Goal: Book appointment/travel/reservation

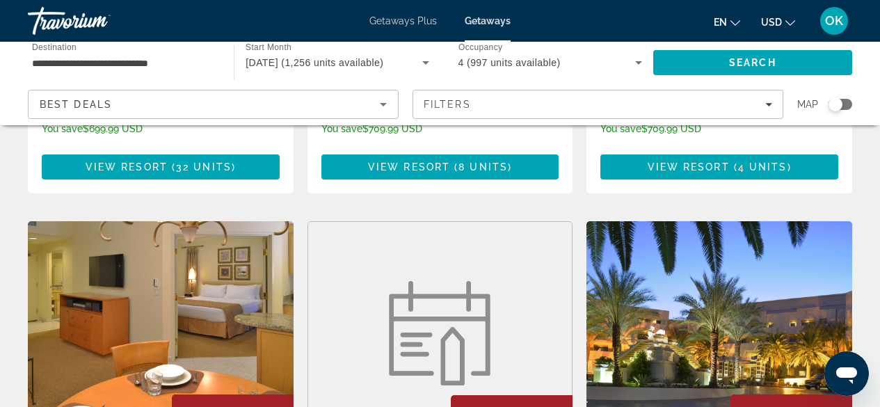
scroll to position [1589, 0]
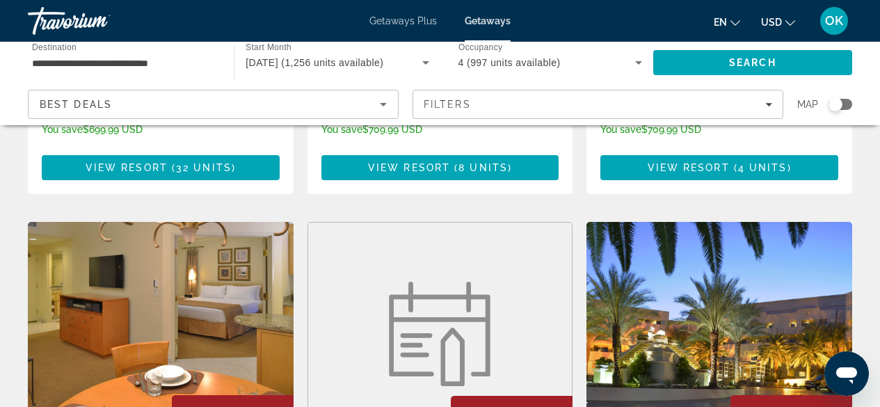
click at [668, 241] on img "Main content" at bounding box center [720, 333] width 266 height 223
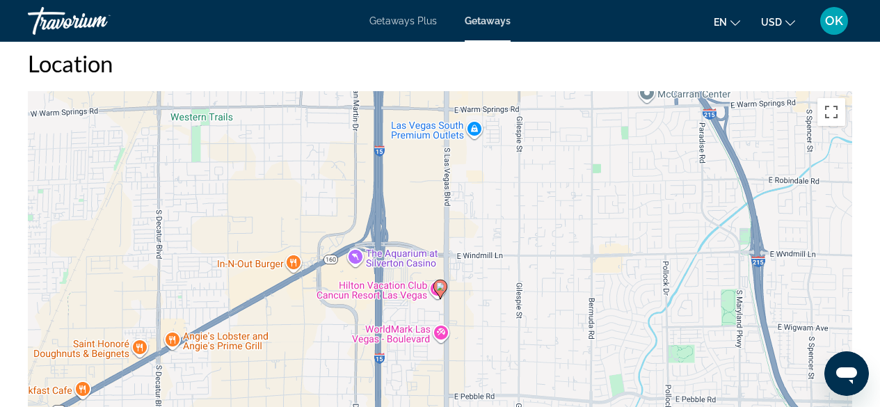
scroll to position [2149, 0]
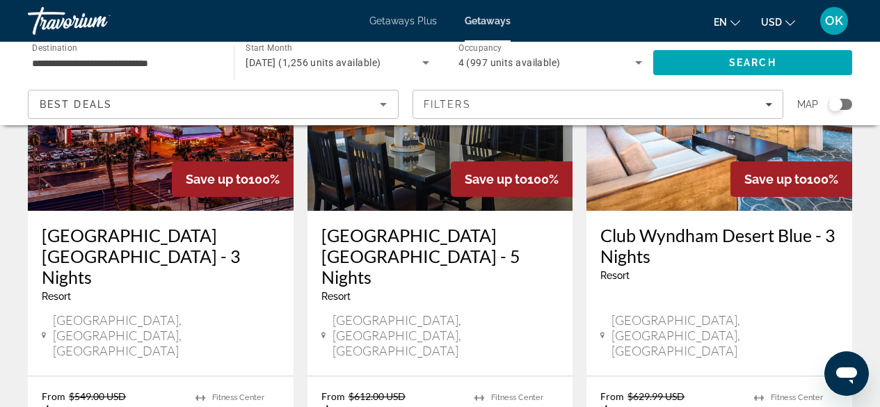
scroll to position [187, 0]
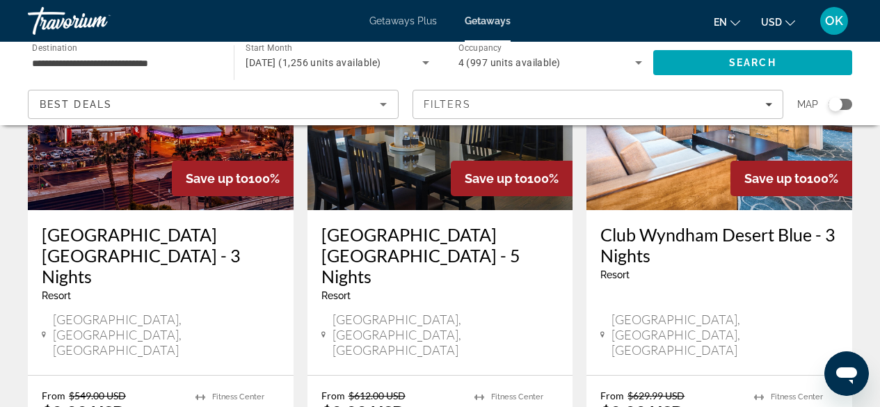
click at [139, 196] on img "Main content" at bounding box center [161, 98] width 266 height 223
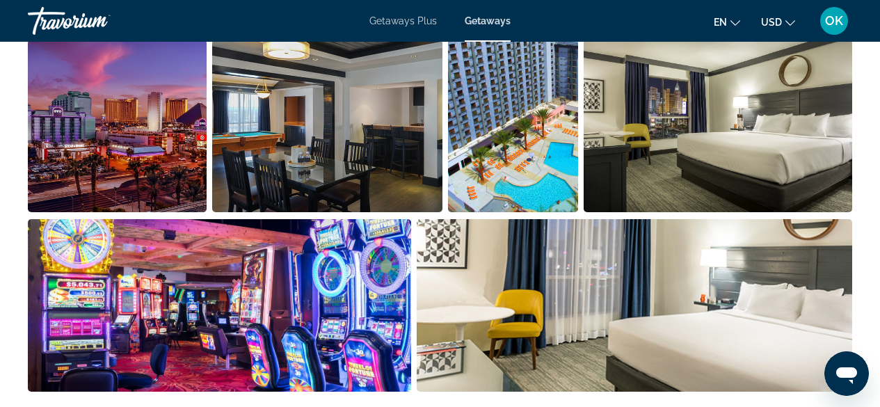
scroll to position [954, 0]
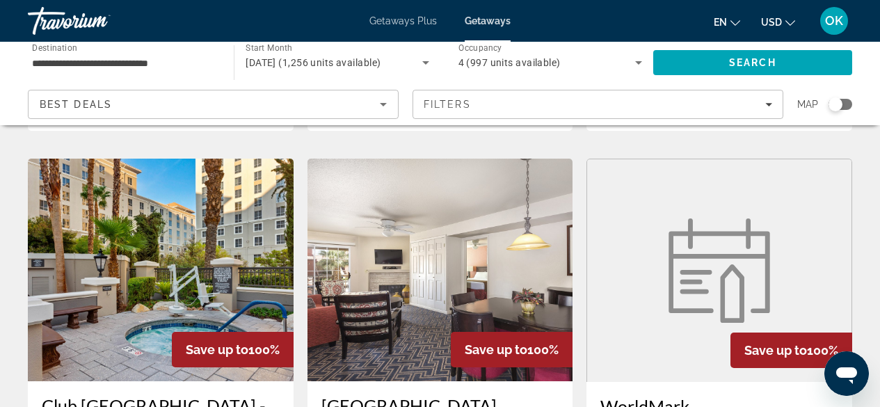
scroll to position [562, 0]
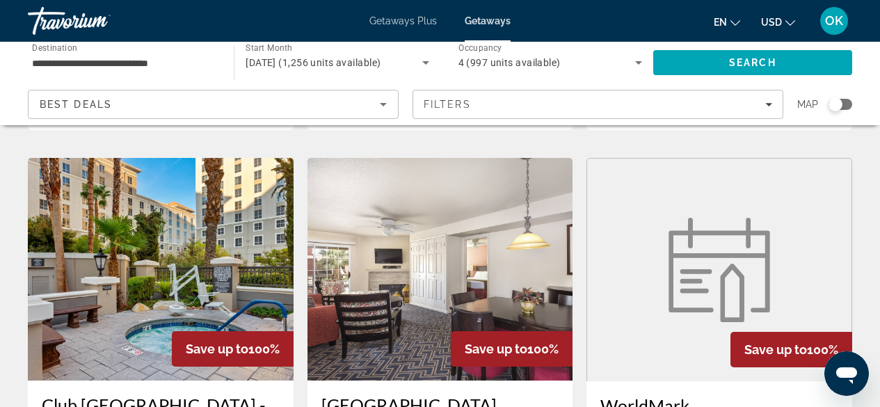
click at [252, 219] on img "Main content" at bounding box center [161, 269] width 266 height 223
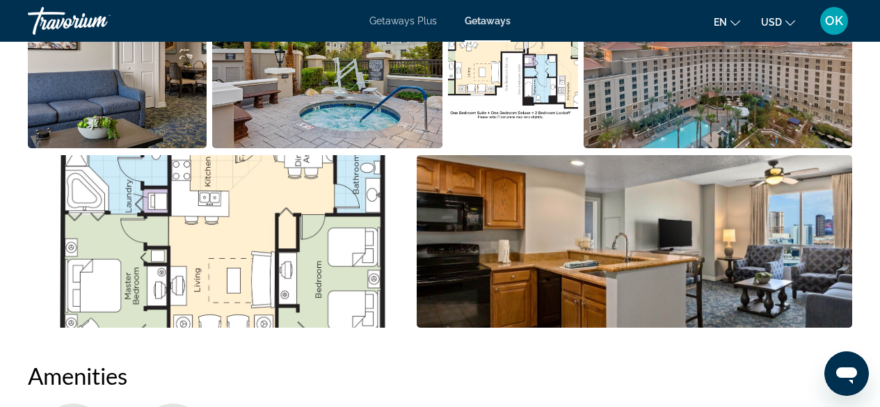
scroll to position [1025, 0]
click at [269, 197] on img "Open full-screen image slider" at bounding box center [220, 242] width 384 height 173
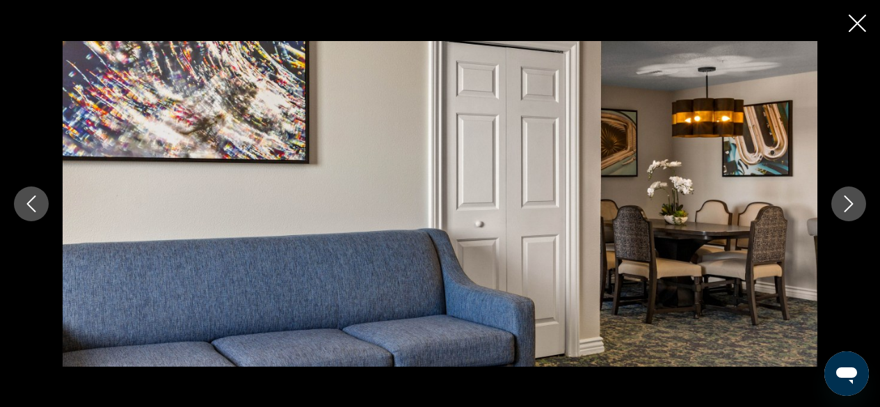
click at [867, 197] on div "prev next" at bounding box center [440, 204] width 880 height 326
click at [842, 197] on icon "Next image" at bounding box center [849, 204] width 17 height 17
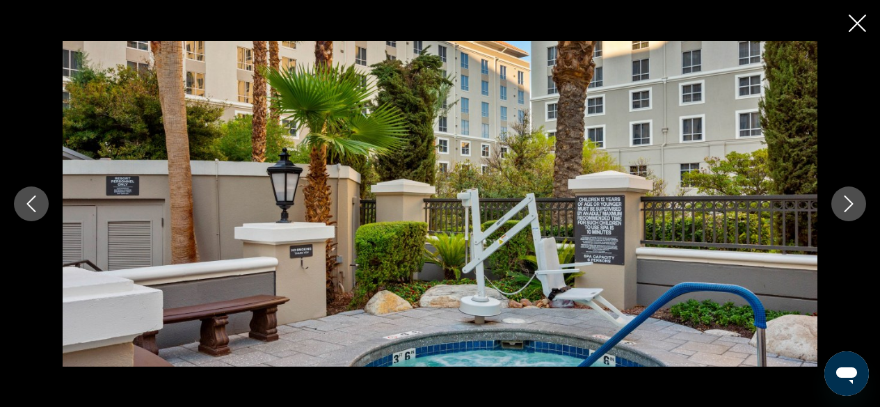
click at [842, 197] on icon "Next image" at bounding box center [849, 204] width 17 height 17
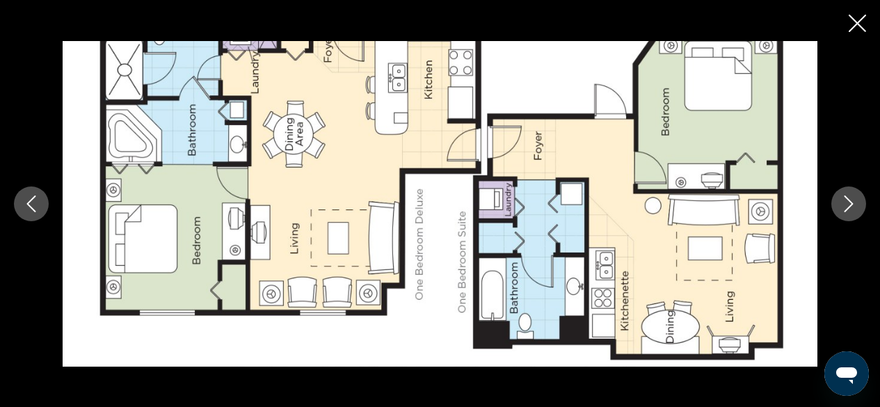
click at [864, 211] on button "Next image" at bounding box center [849, 204] width 35 height 35
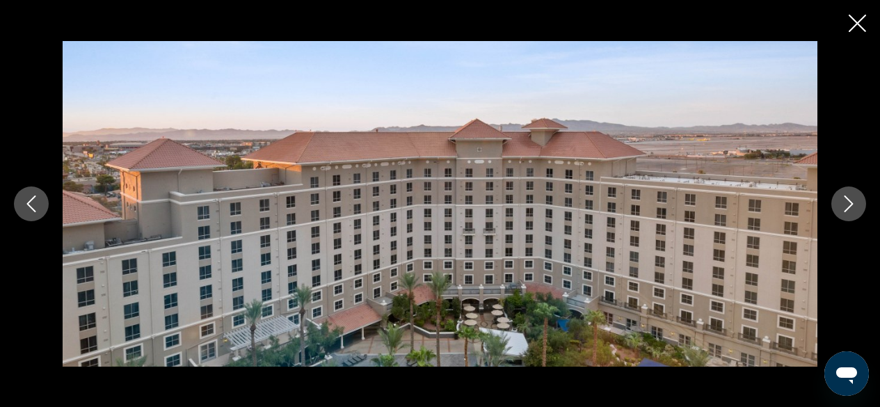
click at [864, 211] on button "Next image" at bounding box center [849, 204] width 35 height 35
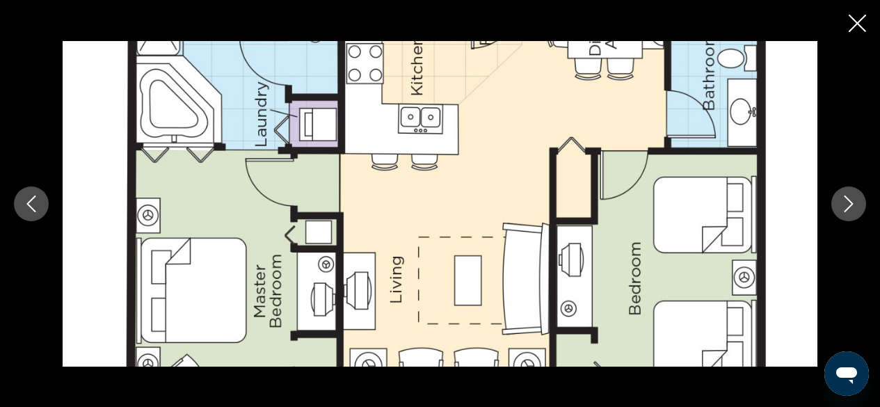
click at [864, 211] on button "Next image" at bounding box center [849, 204] width 35 height 35
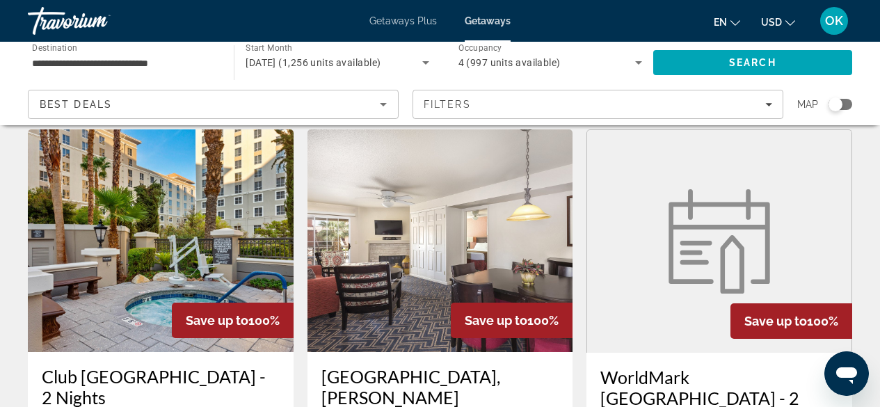
scroll to position [591, 0]
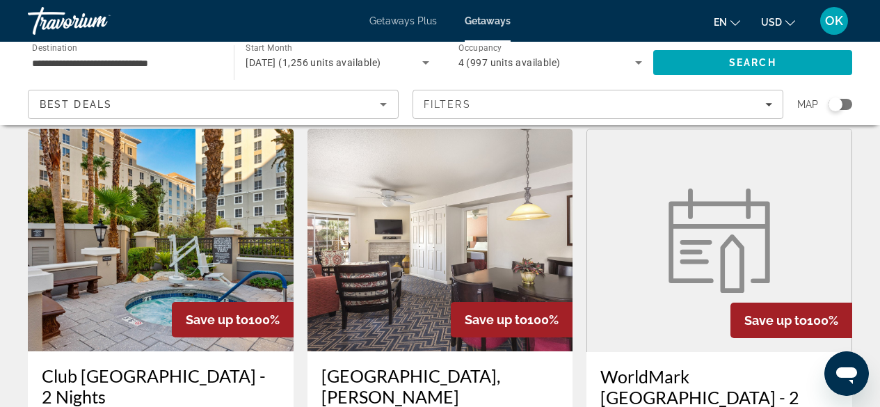
click at [458, 191] on img "Main content" at bounding box center [441, 240] width 266 height 223
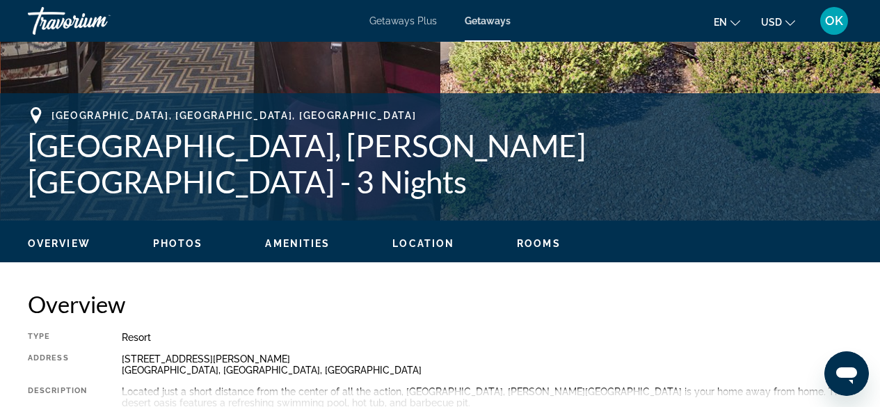
scroll to position [484, 0]
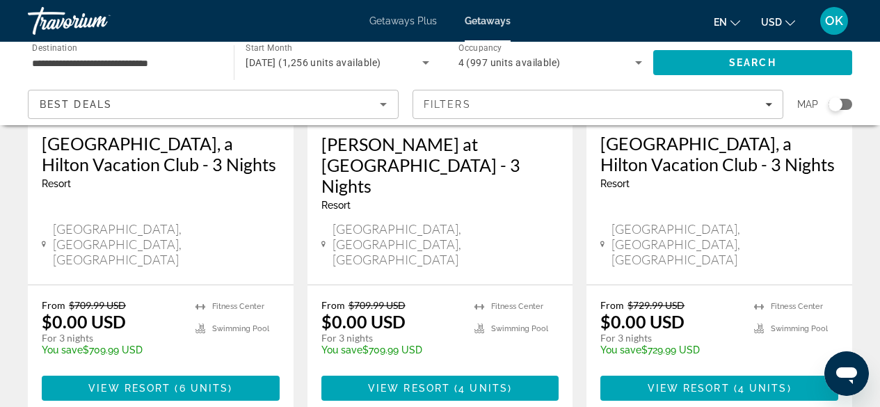
scroll to position [1916, 0]
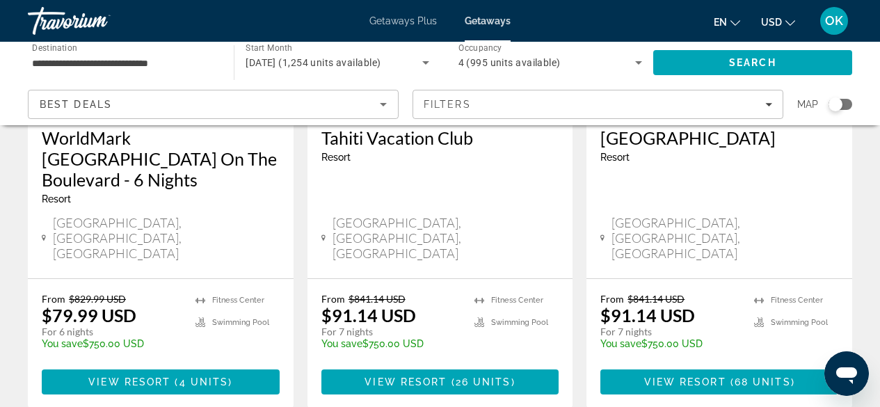
scroll to position [1922, 0]
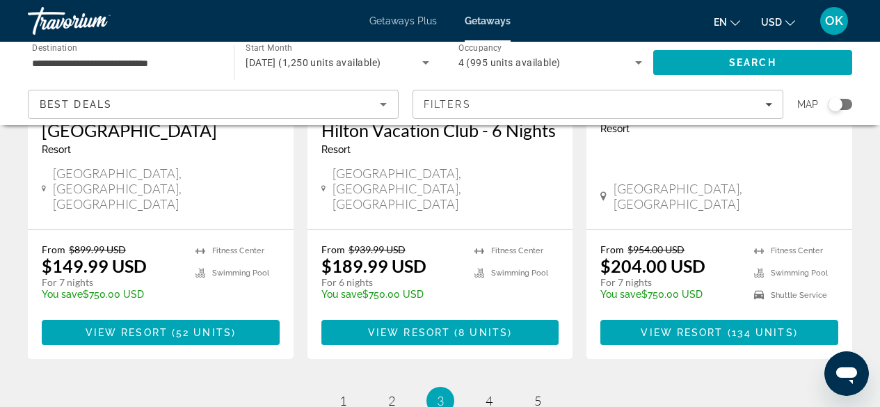
scroll to position [1970, 0]
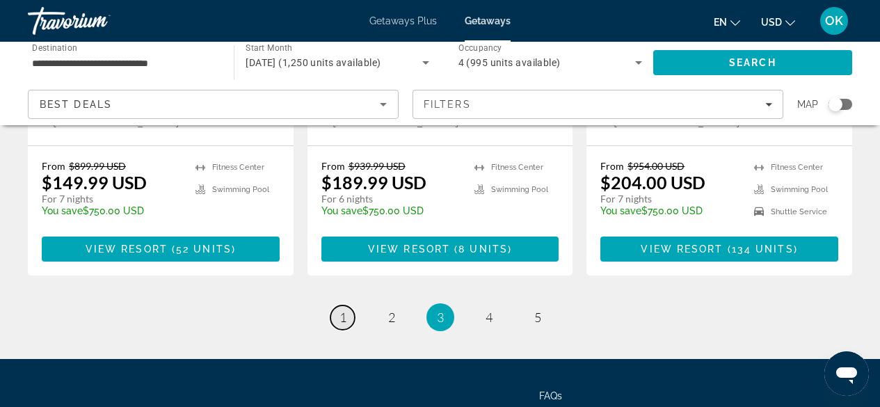
click at [339, 306] on link "page 1" at bounding box center [343, 318] width 24 height 24
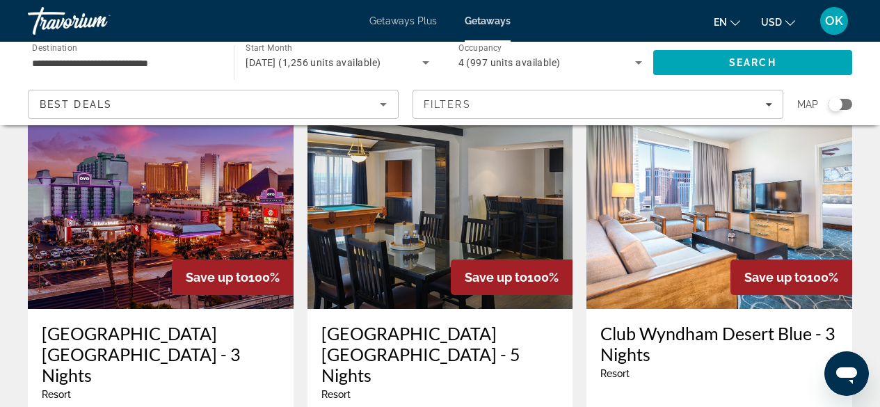
scroll to position [87, 0]
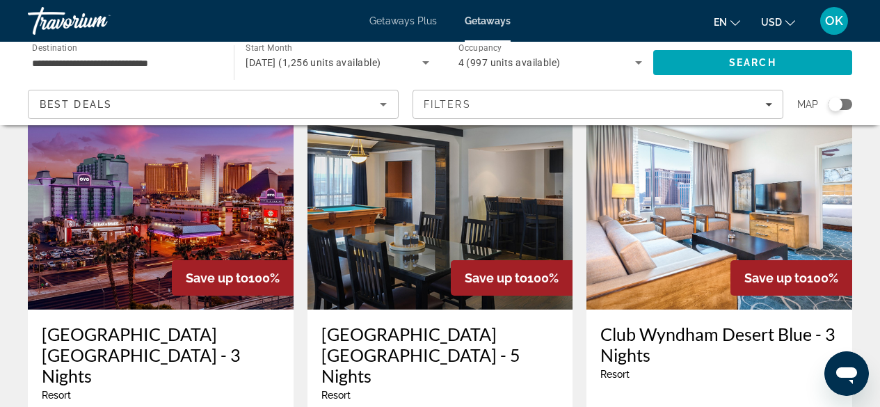
click at [252, 205] on img "Main content" at bounding box center [161, 198] width 266 height 223
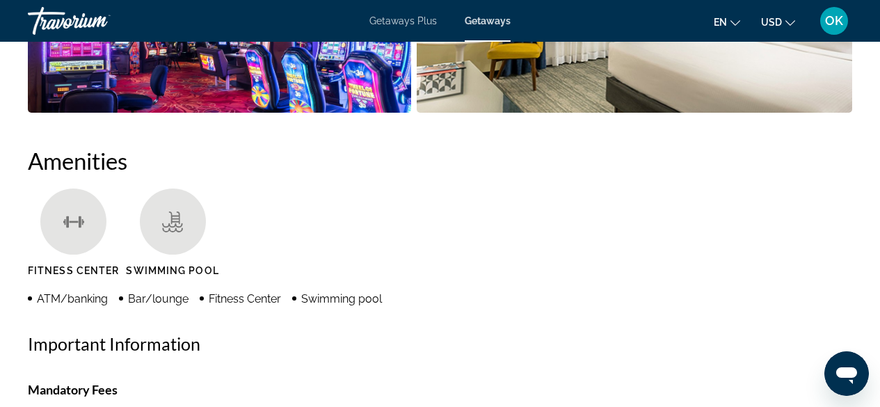
scroll to position [1240, 0]
